Goal: Find specific page/section: Find specific page/section

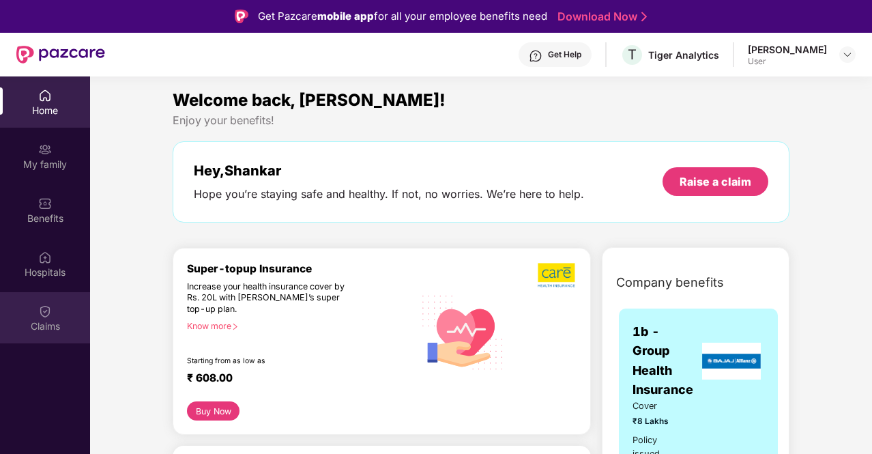
click at [51, 305] on img at bounding box center [45, 311] width 14 height 14
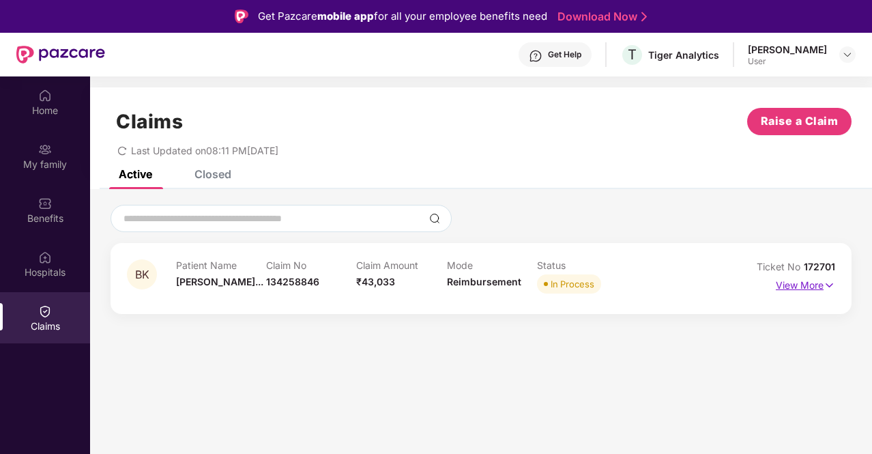
click at [799, 281] on p "View More" at bounding box center [805, 283] width 59 height 18
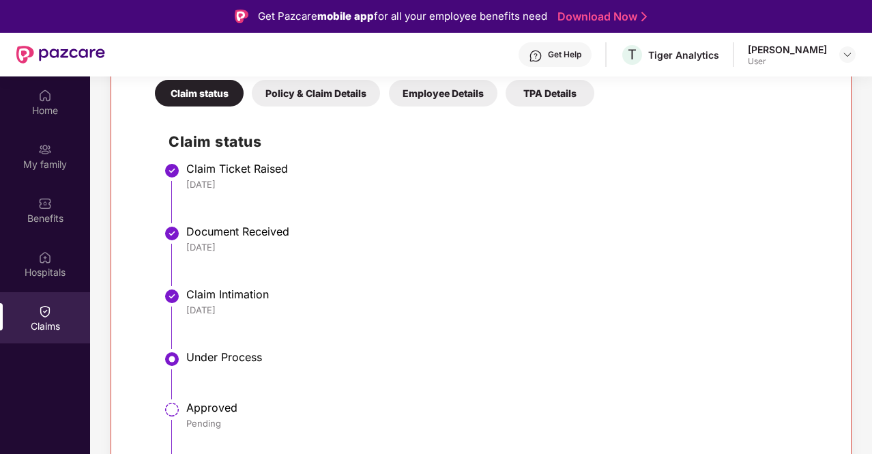
scroll to position [76, 0]
